Goal: Find contact information: Find contact information

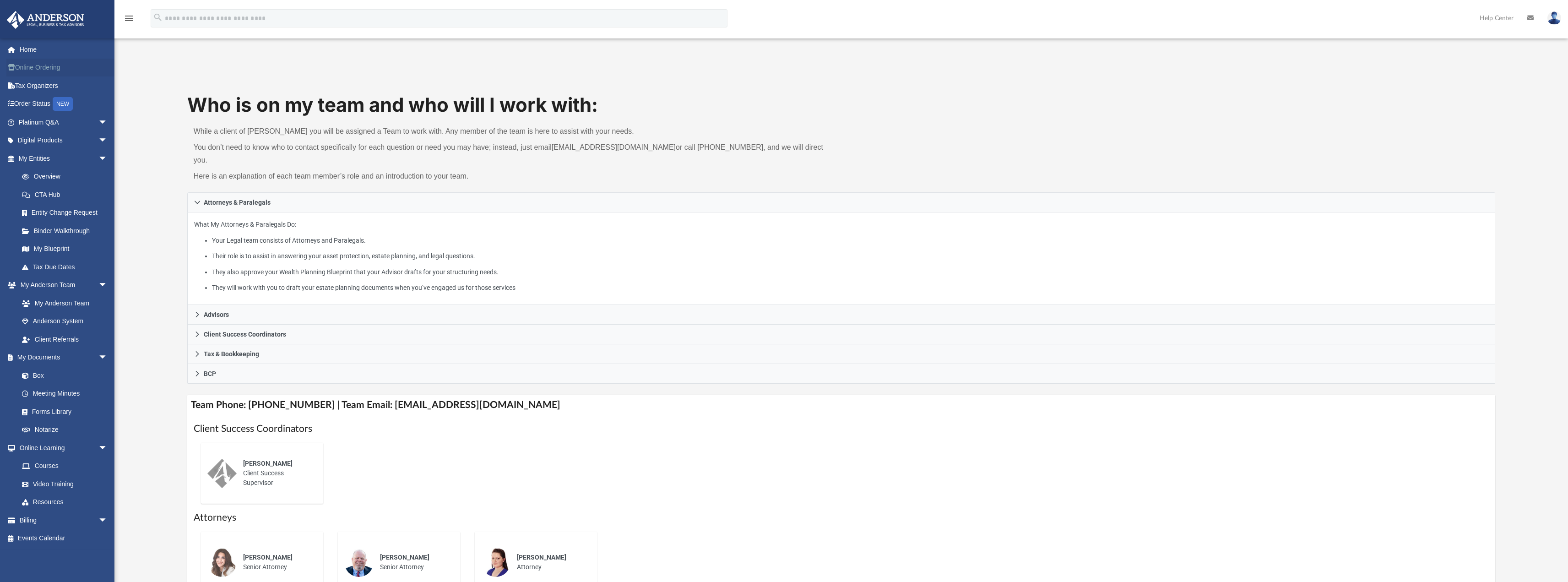
click at [48, 61] on link "Online Ordering" at bounding box center [64, 67] width 115 height 19
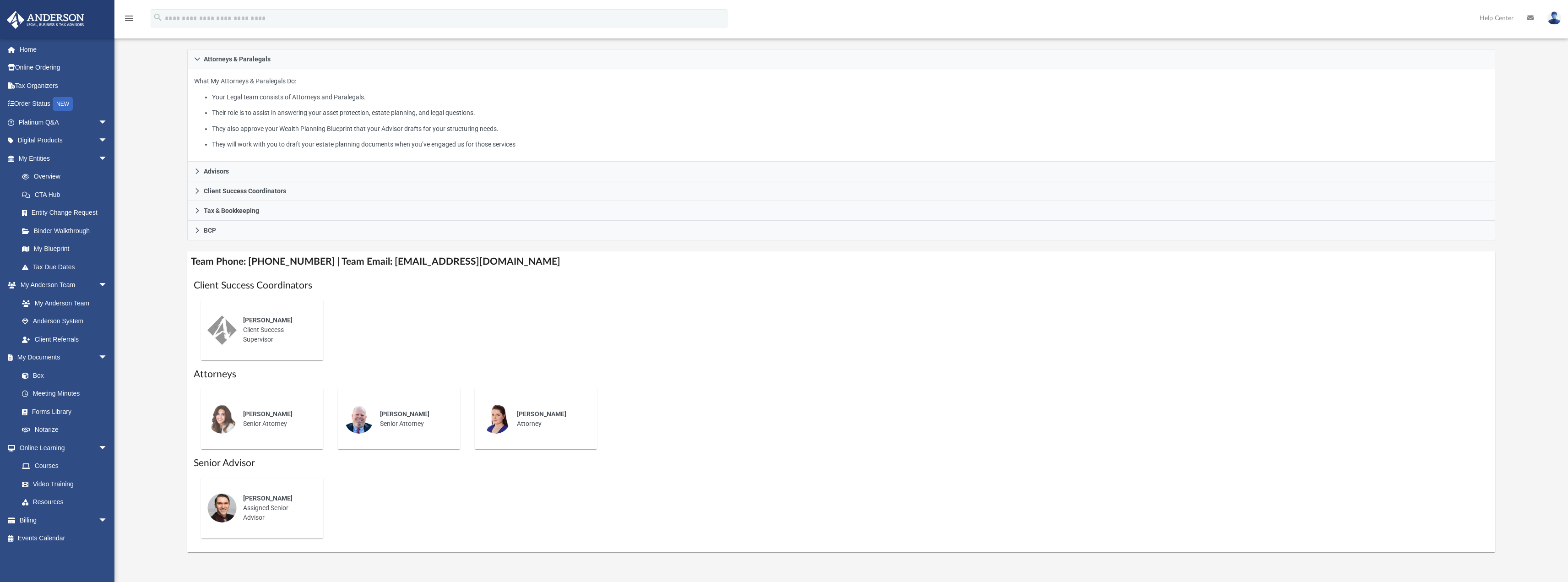
scroll to position [183, 0]
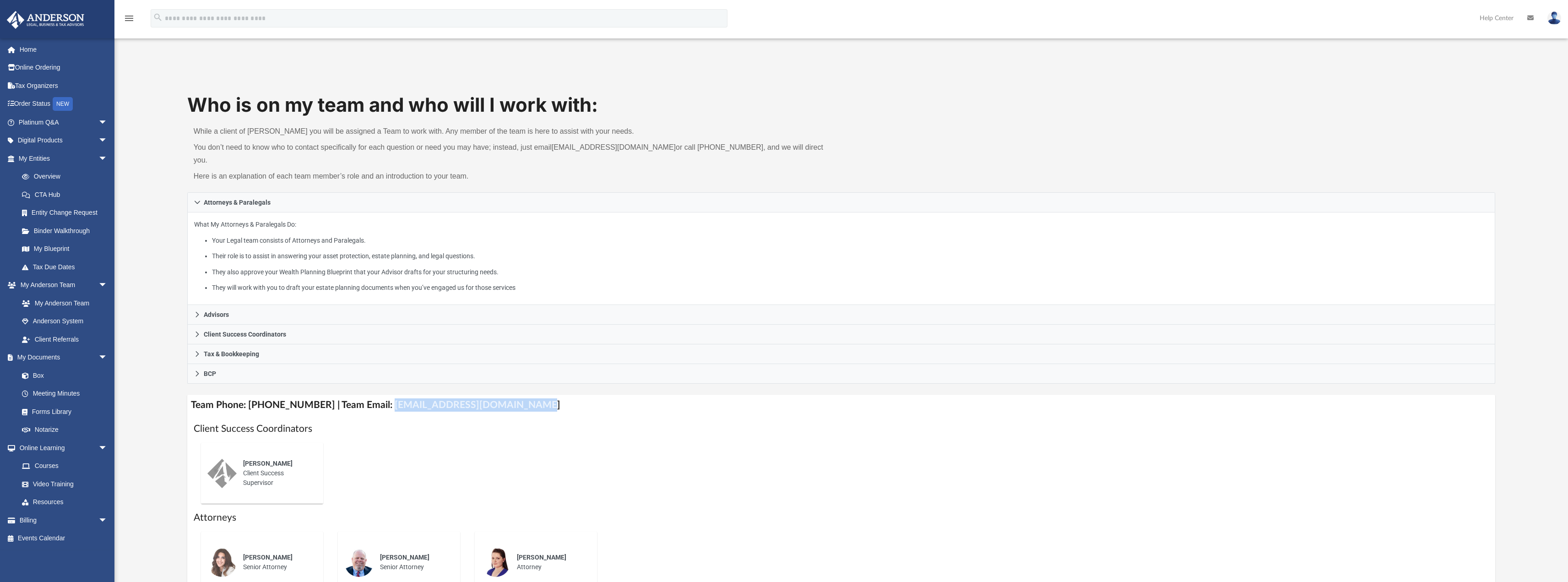
drag, startPoint x: 377, startPoint y: 393, endPoint x: 525, endPoint y: 397, distance: 148.1
click at [525, 397] on h4 "Team Phone: [PHONE_NUMBER] | Team Email: [EMAIL_ADDRESS][DOMAIN_NAME]" at bounding box center [842, 405] width 1309 height 20
copy h4 "[EMAIL_ADDRESS][DOMAIN_NAME]"
click at [33, 49] on link "Home" at bounding box center [64, 49] width 115 height 19
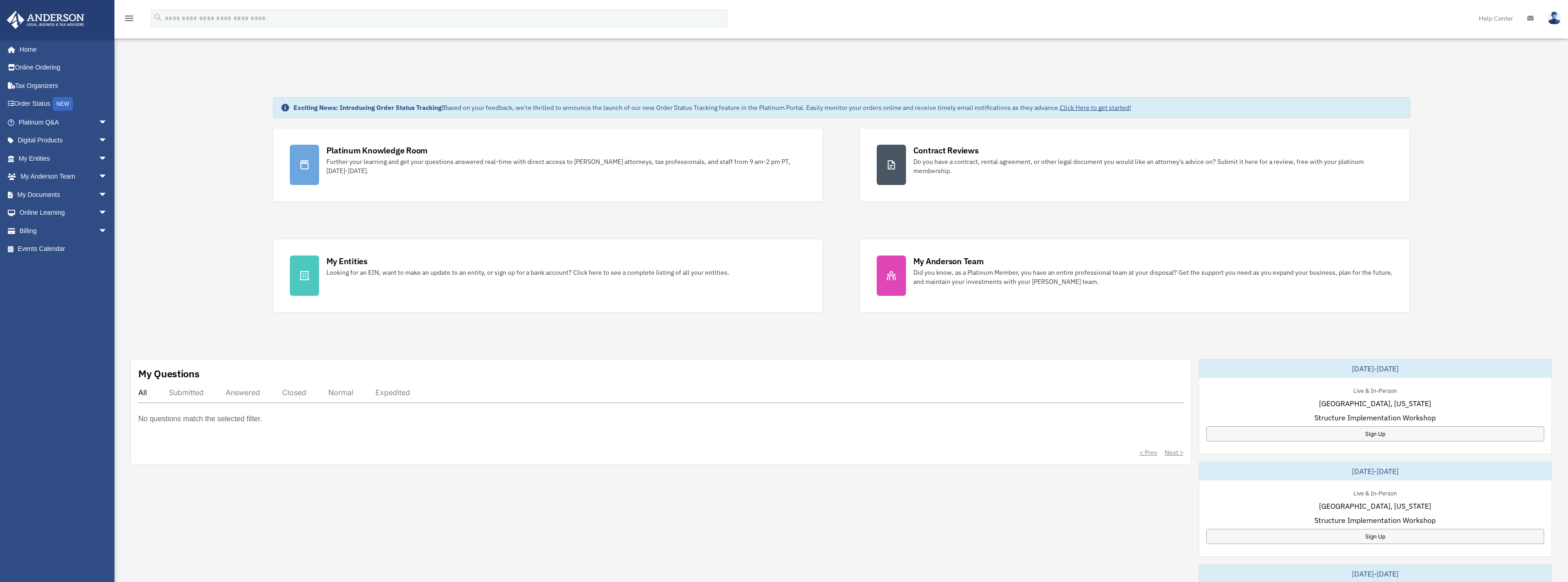
click at [133, 19] on icon "menu" at bounding box center [129, 18] width 11 height 11
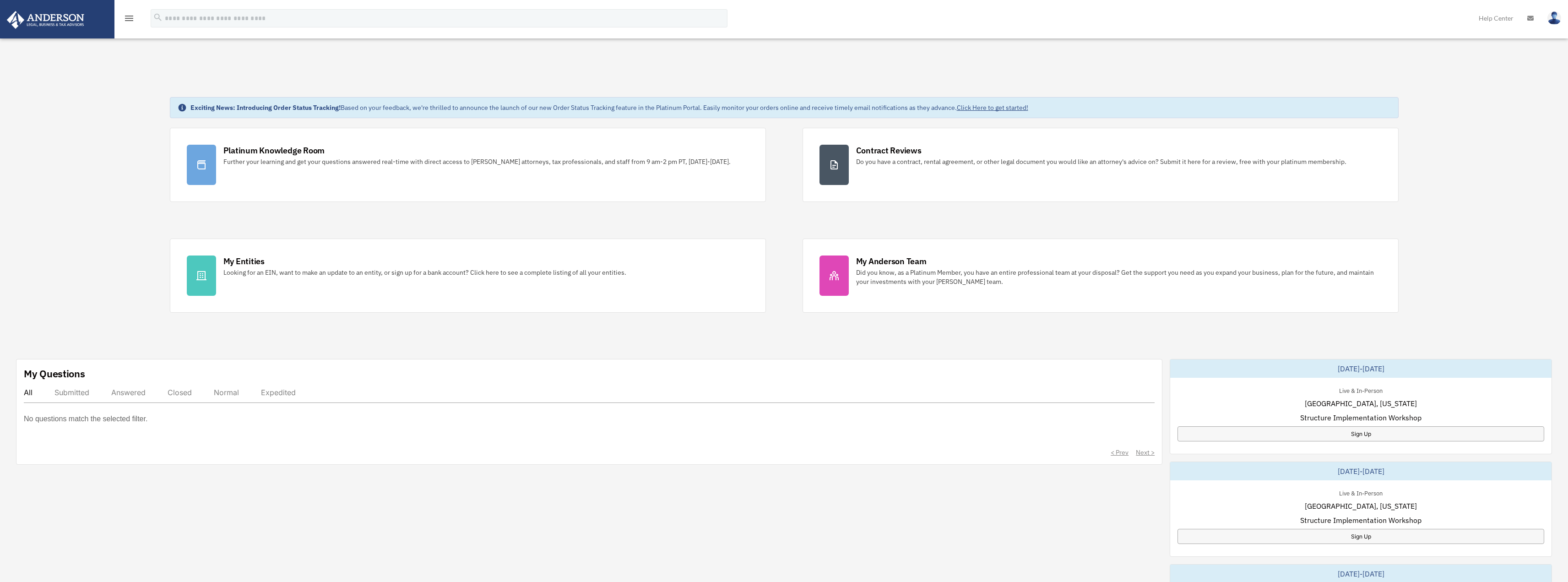
click at [133, 19] on icon "menu" at bounding box center [129, 18] width 11 height 11
